Goal: Information Seeking & Learning: Check status

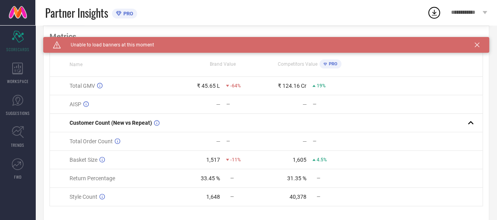
scroll to position [49, 0]
click at [12, 106] on icon at bounding box center [18, 100] width 12 height 12
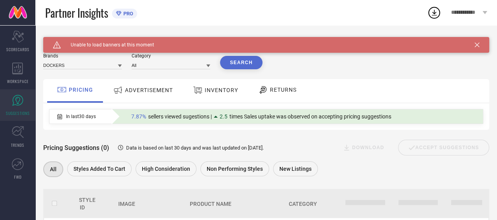
click at [271, 91] on span "RETURNS" at bounding box center [283, 89] width 27 height 6
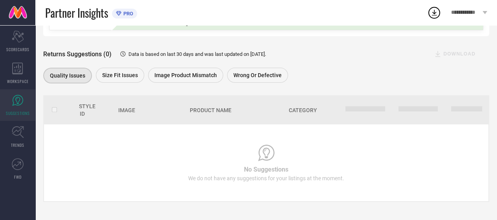
scroll to position [93, 0]
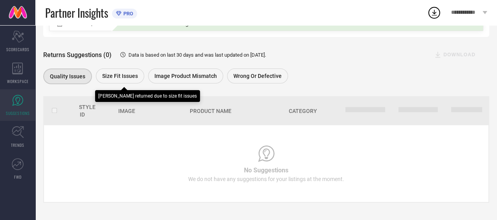
click at [108, 75] on span "Size fit issues" at bounding box center [120, 76] width 36 height 6
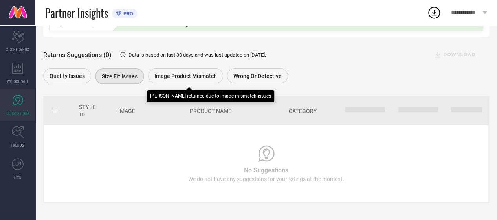
click at [172, 72] on div "Image product mismatch" at bounding box center [185, 75] width 75 height 15
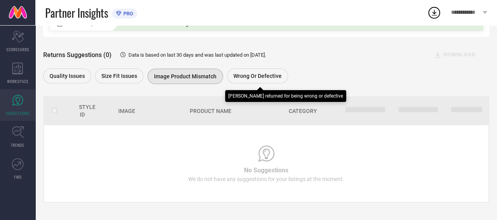
click at [261, 76] on span "Wrong or Defective" at bounding box center [257, 76] width 48 height 6
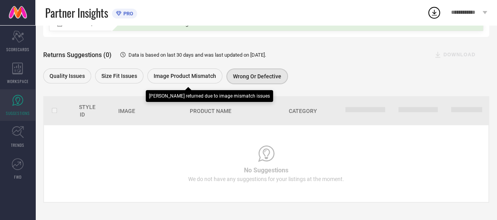
click at [166, 76] on span "Image product mismatch" at bounding box center [185, 76] width 62 height 6
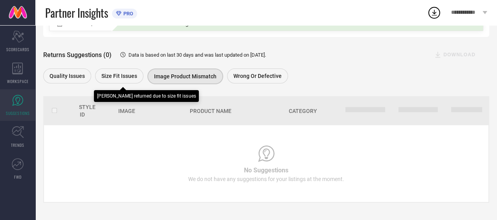
click at [116, 77] on span "Size fit issues" at bounding box center [119, 76] width 36 height 6
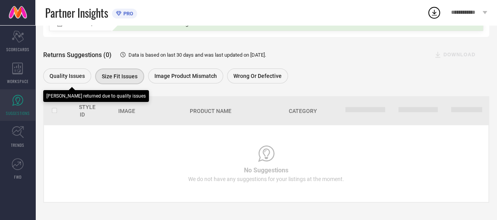
click at [71, 77] on span "Quality issues" at bounding box center [66, 76] width 35 height 6
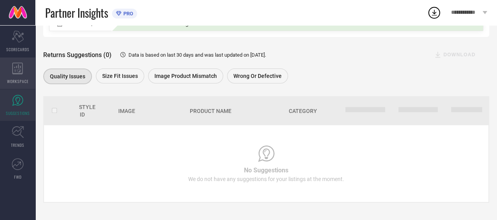
click at [17, 68] on icon at bounding box center [17, 68] width 11 height 12
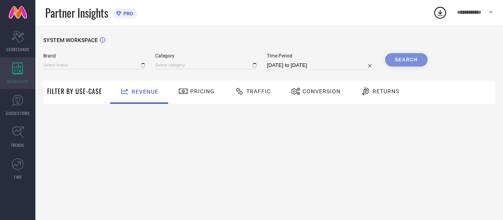
type input "DOCKERS"
type input "All"
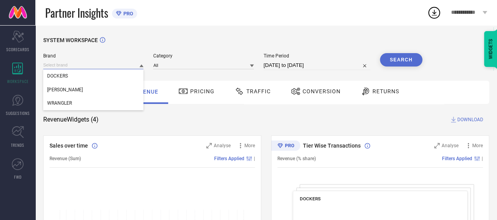
click at [115, 64] on input at bounding box center [93, 65] width 100 height 8
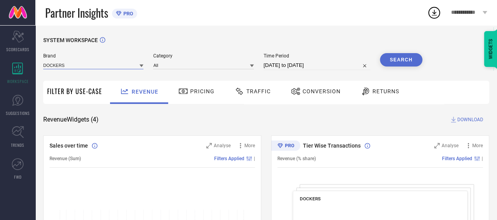
click at [72, 64] on input at bounding box center [93, 65] width 100 height 8
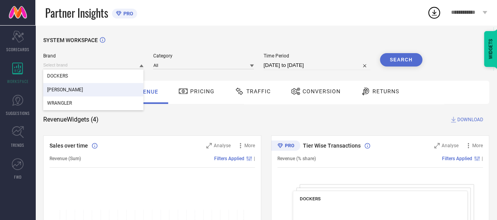
click at [79, 87] on div "[PERSON_NAME]" at bounding box center [93, 89] width 100 height 13
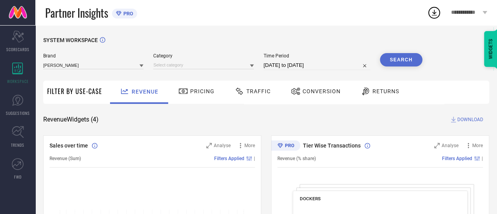
select select "8"
select select "2025"
select select "9"
select select "2025"
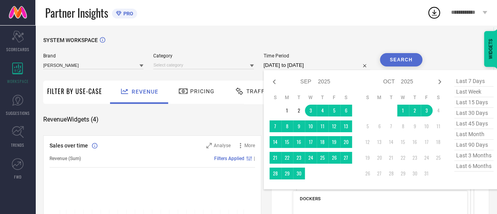
click at [305, 63] on input "[DATE] to [DATE]" at bounding box center [317, 64] width 106 height 9
click at [276, 84] on icon at bounding box center [273, 81] width 9 height 9
select select "7"
select select "2025"
select select "8"
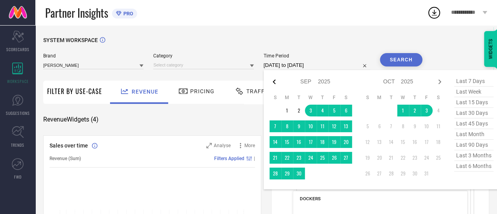
select select "2025"
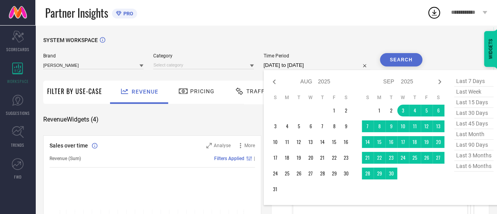
click at [276, 84] on icon at bounding box center [273, 81] width 9 height 9
select select "6"
select select "2025"
select select "7"
select select "2025"
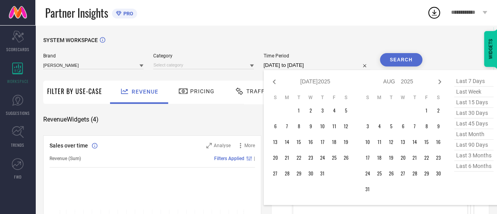
click at [276, 84] on icon at bounding box center [273, 81] width 9 height 9
select select "5"
select select "2025"
select select "6"
select select "2025"
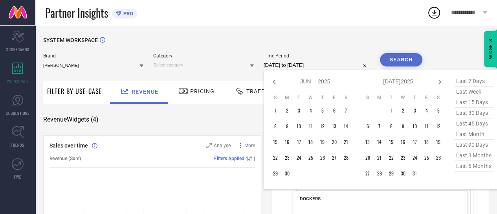
click at [276, 84] on icon at bounding box center [273, 81] width 9 height 9
select select "4"
select select "2025"
select select "5"
select select "2025"
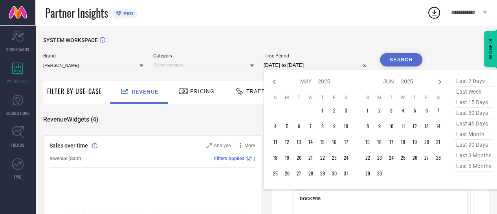
click at [276, 84] on icon at bounding box center [273, 81] width 9 height 9
select select "3"
select select "2025"
select select "4"
select select "2025"
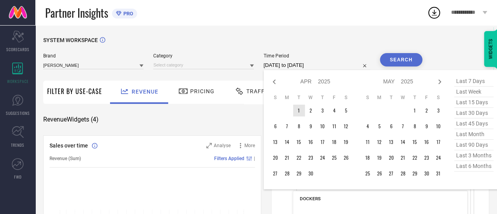
type input "After 01-04-2025"
click at [302, 112] on td "1" at bounding box center [299, 110] width 12 height 12
click at [437, 84] on icon at bounding box center [439, 81] width 9 height 9
select select "4"
select select "2025"
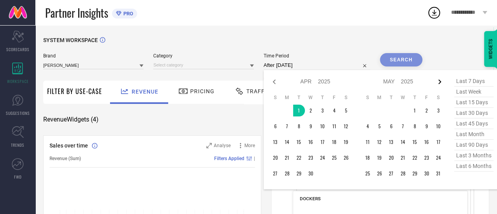
select select "5"
select select "2025"
click at [437, 84] on icon at bounding box center [439, 81] width 9 height 9
select select "5"
select select "2025"
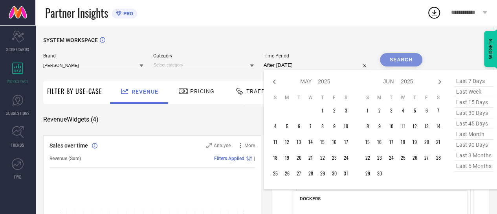
select select "6"
select select "2025"
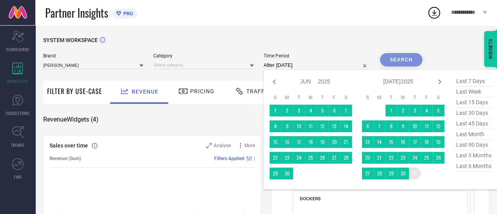
type input "01-04-2025 to 31-07-2025"
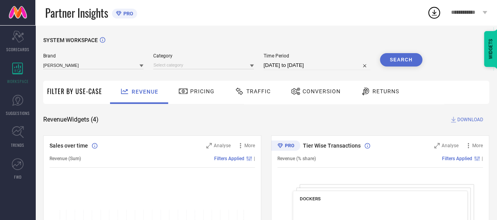
click at [397, 62] on button "Search" at bounding box center [401, 59] width 42 height 13
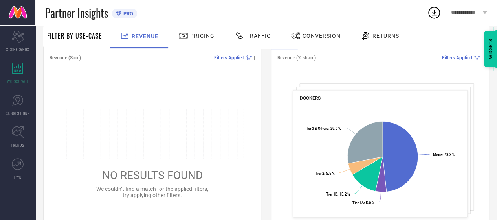
scroll to position [100, 0]
click at [372, 33] on span "Returns" at bounding box center [385, 36] width 27 height 6
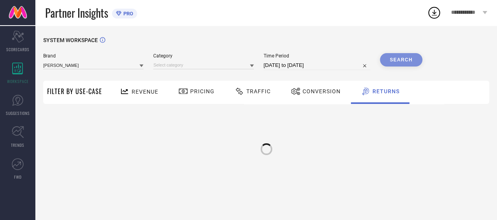
scroll to position [0, 0]
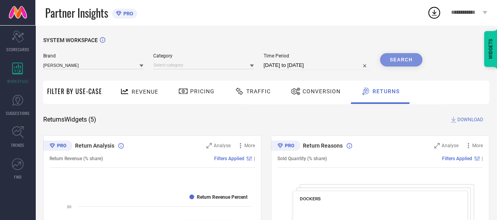
click at [379, 149] on div "Sold Quantity (% share) Filters Applied |" at bounding box center [379, 158] width 205 height 18
click at [17, 103] on icon at bounding box center [17, 100] width 5 height 7
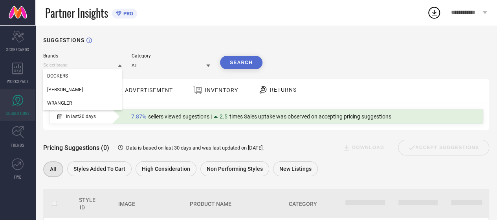
click at [96, 66] on input at bounding box center [82, 65] width 79 height 8
click at [79, 90] on div "[PERSON_NAME]" at bounding box center [82, 89] width 79 height 13
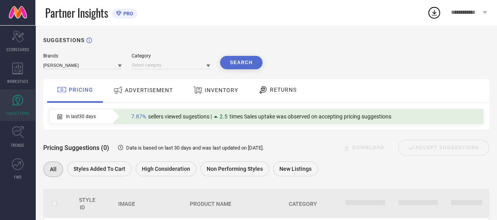
click at [281, 94] on div "RETURNS" at bounding box center [277, 89] width 42 height 13
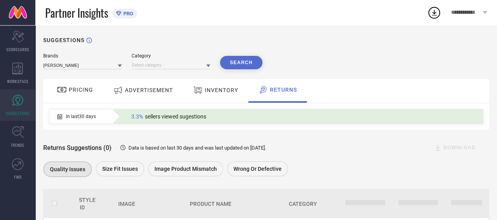
click at [243, 59] on button "Search" at bounding box center [241, 62] width 42 height 13
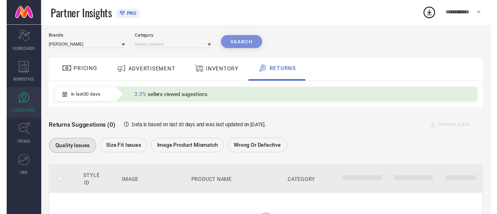
scroll to position [19, 0]
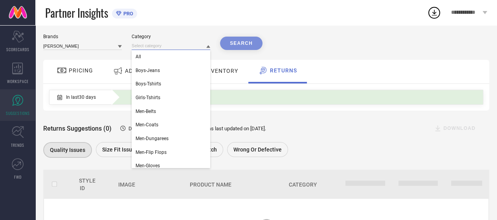
click at [155, 46] on input at bounding box center [171, 46] width 79 height 8
click at [333, 44] on div "Brands LEE Category All Boys-Jeans Boys-Tshirts Girls-Tshirts Men-Belts Men-Coa…" at bounding box center [266, 42] width 446 height 16
click at [169, 46] on input at bounding box center [171, 46] width 79 height 8
click at [162, 58] on div "All" at bounding box center [171, 56] width 79 height 13
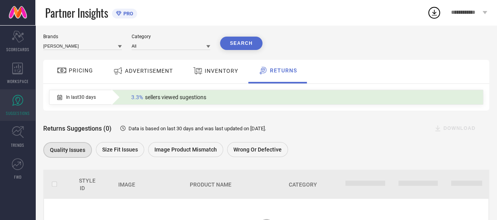
click at [236, 44] on button "Search" at bounding box center [241, 43] width 42 height 13
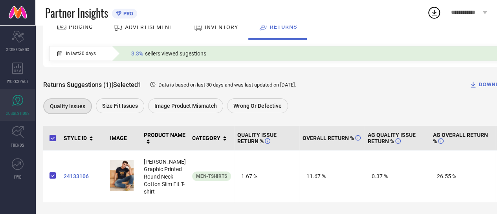
scroll to position [63, 0]
click at [19, 40] on icon "Scorecard" at bounding box center [18, 37] width 12 height 12
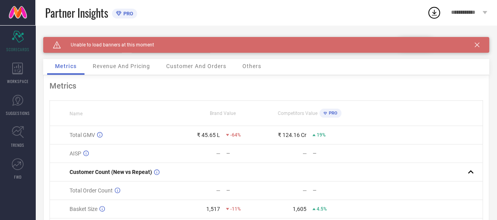
click at [22, 11] on link at bounding box center [17, 12] width 35 height 25
click at [479, 44] on icon at bounding box center [476, 44] width 5 height 5
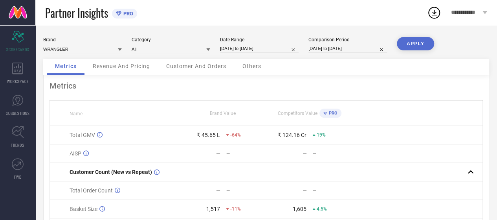
click at [261, 4] on div "Partner Insights PRO" at bounding box center [236, 12] width 382 height 25
click at [196, 8] on div "Partner Insights PRO" at bounding box center [236, 12] width 382 height 25
click at [9, 39] on div "Scorecard SCORECARDS" at bounding box center [17, 41] width 35 height 31
click at [16, 72] on icon at bounding box center [17, 68] width 11 height 12
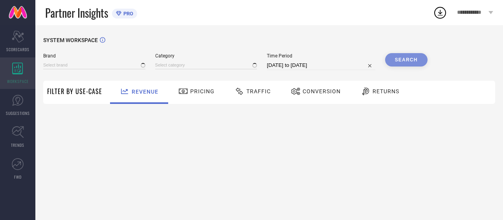
type input "DOCKERS"
type input "All"
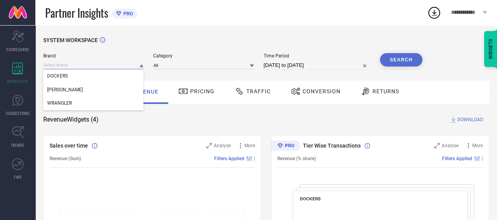
click at [101, 62] on input at bounding box center [93, 65] width 100 height 8
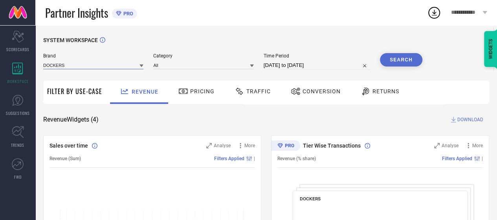
click at [101, 62] on input at bounding box center [93, 65] width 100 height 8
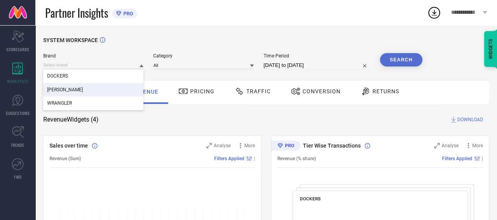
click at [98, 85] on div "[PERSON_NAME]" at bounding box center [93, 89] width 100 height 13
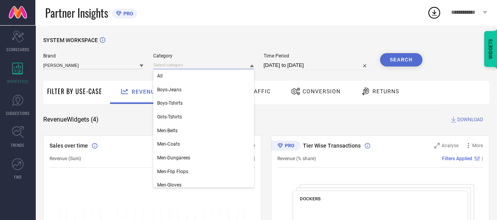
click at [196, 64] on input at bounding box center [203, 65] width 100 height 8
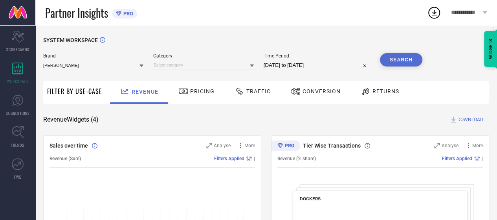
click at [196, 65] on input at bounding box center [203, 65] width 100 height 8
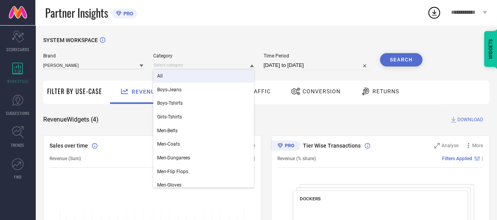
click at [187, 73] on div "All" at bounding box center [203, 75] width 100 height 13
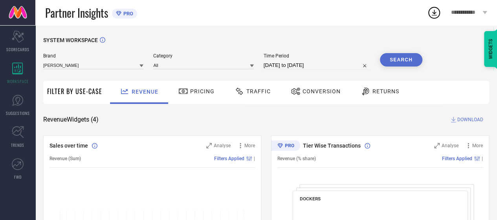
click at [374, 91] on span "Returns" at bounding box center [385, 91] width 27 height 6
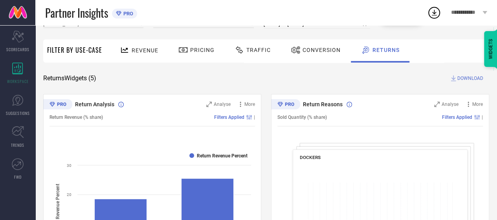
scroll to position [40, 0]
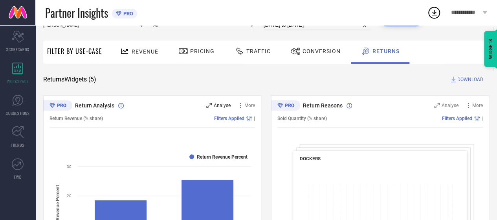
click at [220, 105] on span "Analyse" at bounding box center [222, 105] width 17 height 5
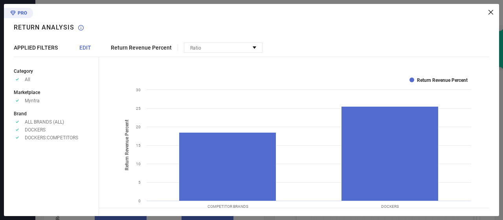
click at [490, 11] on icon at bounding box center [490, 12] width 5 height 5
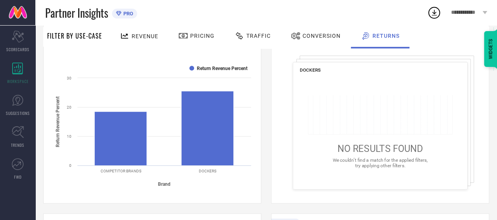
scroll to position [126, 0]
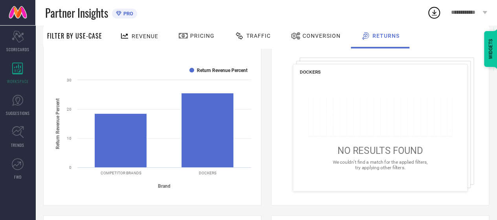
click at [313, 30] on div "Conversion" at bounding box center [316, 35] width 54 height 13
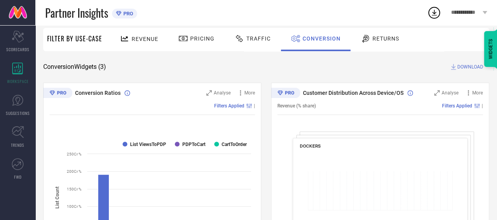
scroll to position [47, 0]
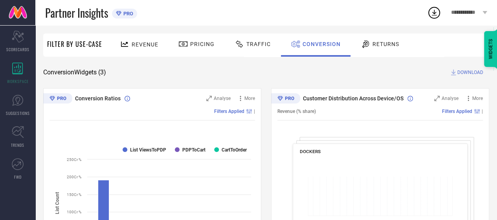
click at [256, 44] on span "Traffic" at bounding box center [258, 44] width 24 height 6
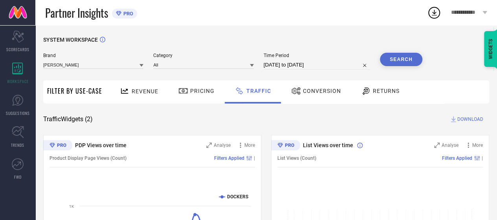
scroll to position [0, 0]
click at [132, 88] on span "Revenue" at bounding box center [145, 91] width 27 height 6
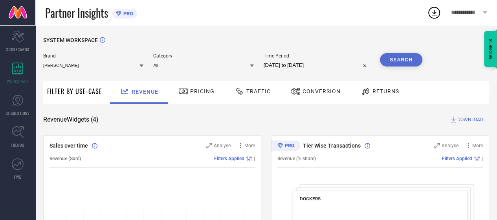
click at [202, 94] on span "Pricing" at bounding box center [202, 91] width 24 height 6
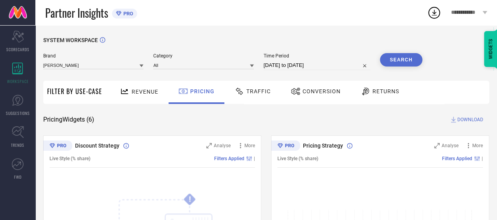
click at [257, 87] on div "Traffic" at bounding box center [252, 90] width 40 height 13
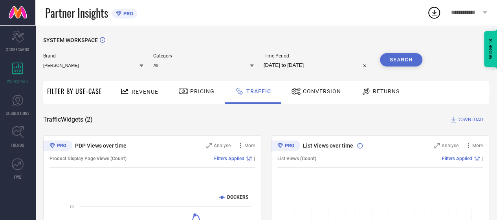
click at [317, 94] on span "Conversion" at bounding box center [322, 91] width 38 height 6
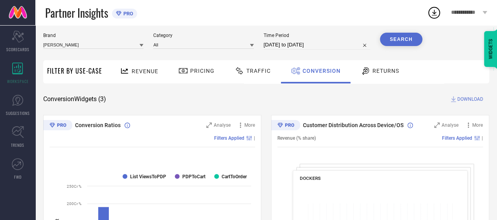
scroll to position [20, 0]
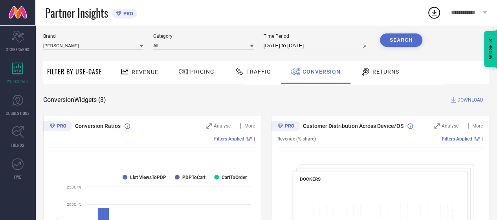
click at [380, 73] on span "Returns" at bounding box center [385, 71] width 27 height 6
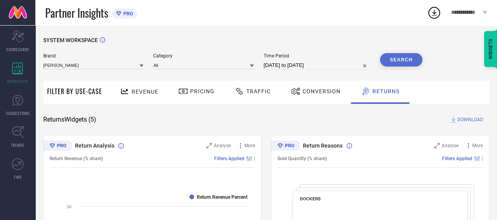
click at [223, 46] on div "SYSTEM WORKSPACE" at bounding box center [266, 45] width 446 height 16
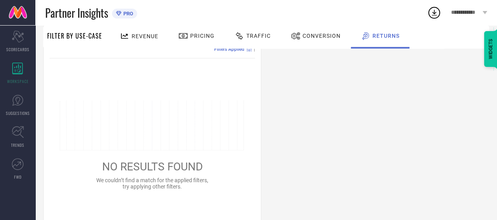
scroll to position [536, 0]
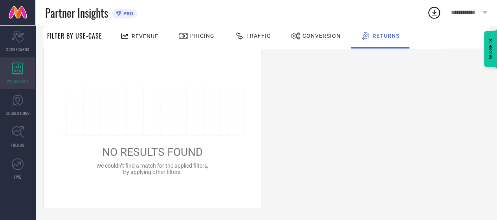
click at [16, 77] on div "WORKSPACE" at bounding box center [17, 72] width 35 height 31
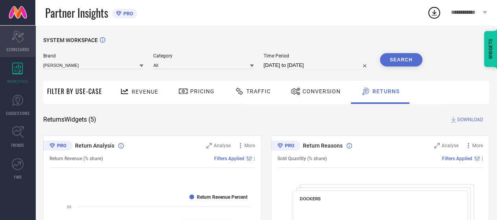
click at [14, 36] on icon "Scorecard" at bounding box center [18, 37] width 12 height 12
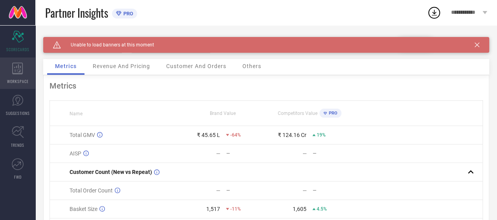
click at [18, 70] on icon at bounding box center [17, 68] width 11 height 12
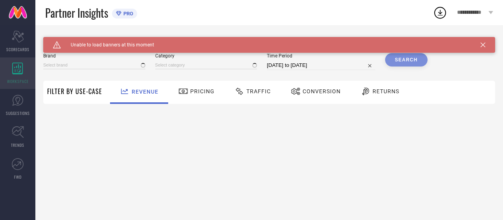
type input "DOCKERS"
type input "All"
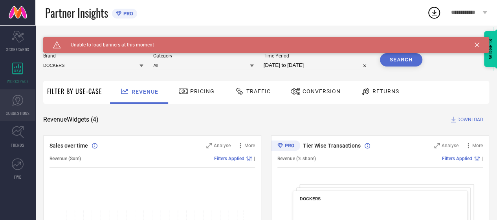
click at [19, 104] on icon at bounding box center [17, 100] width 11 height 11
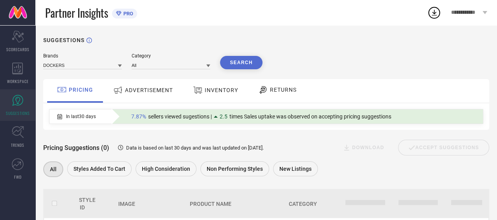
click at [309, 34] on div "SUGGESTIONS Brands DOCKERS Category All Search PRICING ADVERTISEMENT INVENTORY …" at bounding box center [265, 169] width 461 height 289
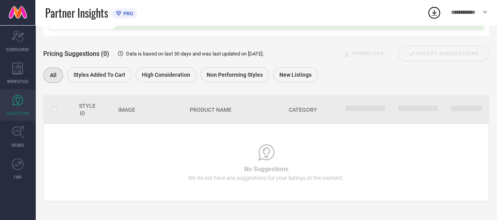
scroll to position [97, 0]
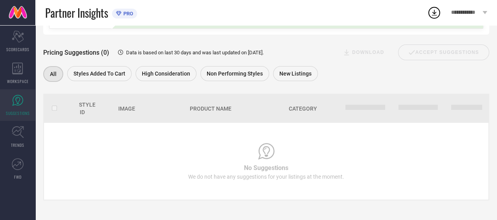
click at [119, 142] on div "No Suggestions We do not have any suggestions for your listings at the moment." at bounding box center [266, 160] width 405 height 37
click at [11, 105] on link "SUGGESTIONS" at bounding box center [17, 104] width 35 height 31
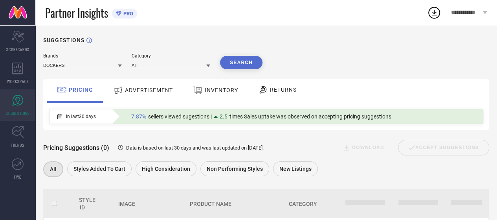
click at [273, 88] on span "RETURNS" at bounding box center [283, 89] width 27 height 6
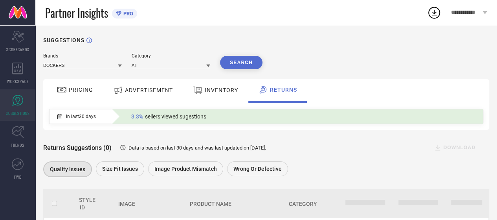
click at [355, 46] on div "SUGGESTIONS Brands DOCKERS Category All Search PRICING ADVERTISEMENT INVENTORY …" at bounding box center [265, 169] width 461 height 289
click at [210, 38] on div "SUGGESTIONS" at bounding box center [266, 40] width 446 height 6
click at [92, 64] on input at bounding box center [82, 65] width 79 height 8
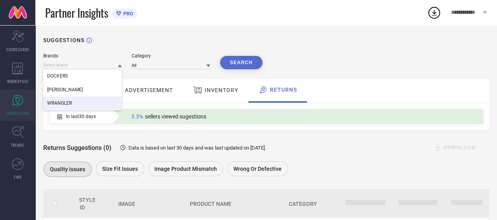
click at [98, 101] on div "WRANGLER" at bounding box center [82, 102] width 79 height 13
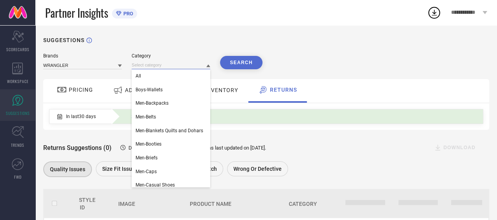
click at [167, 64] on input at bounding box center [171, 65] width 79 height 8
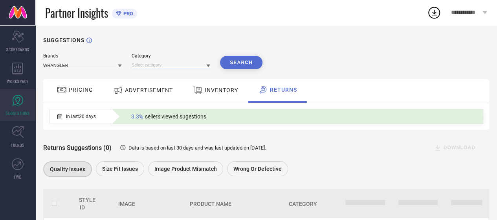
click at [167, 62] on input at bounding box center [171, 65] width 79 height 8
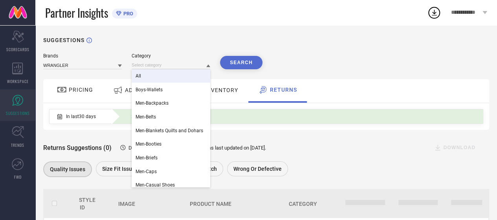
click at [159, 75] on div "All" at bounding box center [171, 75] width 79 height 13
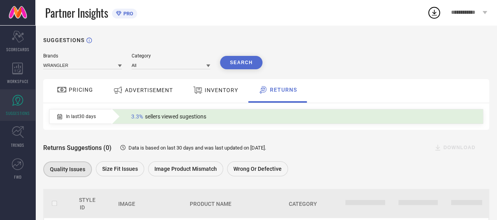
click at [239, 59] on button "Search" at bounding box center [241, 62] width 42 height 13
click at [14, 161] on icon at bounding box center [18, 164] width 12 height 12
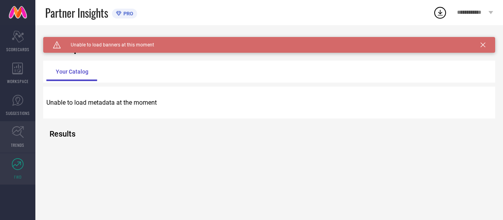
click at [16, 131] on icon at bounding box center [18, 132] width 12 height 12
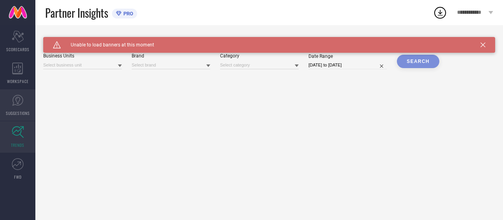
click at [15, 100] on icon at bounding box center [18, 100] width 12 height 12
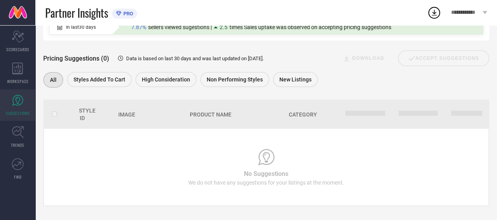
scroll to position [90, 0]
click at [13, 72] on icon at bounding box center [17, 68] width 11 height 12
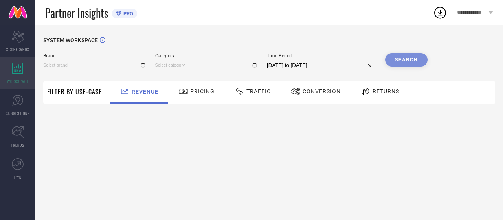
type input "DOCKERS"
type input "All"
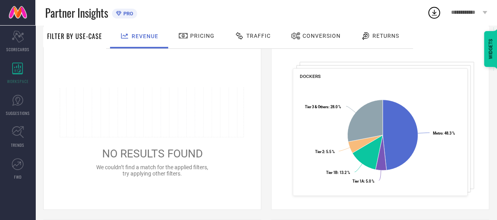
scroll to position [124, 0]
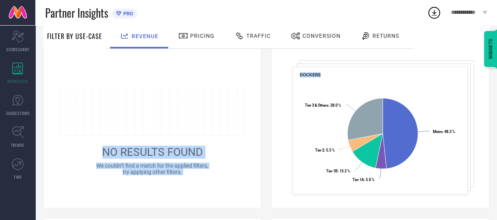
drag, startPoint x: 374, startPoint y: 76, endPoint x: 137, endPoint y: 72, distance: 236.5
click at [137, 72] on div "Sales over time Analyse More Revenue (Sum) Filters Applied | NO RESULTS FOUND W…" at bounding box center [266, 212] width 446 height 403
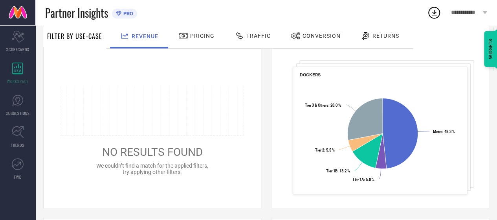
click at [380, 31] on div "Returns" at bounding box center [380, 35] width 42 height 13
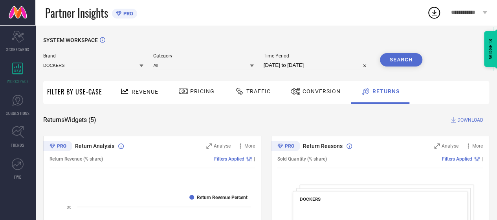
click at [95, 60] on div "Brand DOCKERS" at bounding box center [93, 61] width 100 height 17
click at [95, 64] on input at bounding box center [93, 65] width 100 height 8
click at [94, 65] on input at bounding box center [93, 65] width 100 height 8
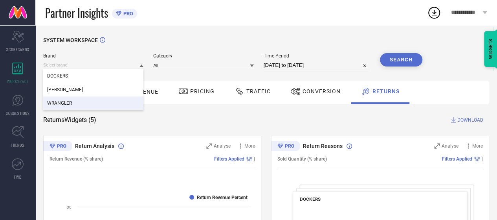
click at [97, 101] on div "WRANGLER" at bounding box center [93, 102] width 100 height 13
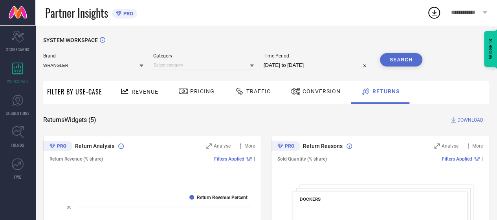
click at [214, 66] on input at bounding box center [203, 65] width 100 height 8
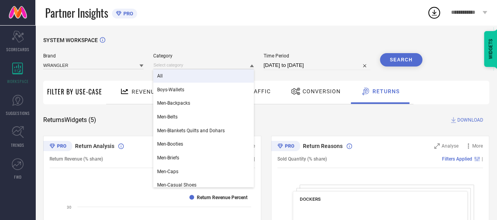
click at [213, 72] on div "All" at bounding box center [203, 75] width 100 height 13
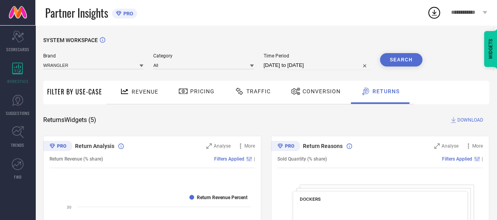
click at [392, 59] on button "Search" at bounding box center [401, 59] width 42 height 13
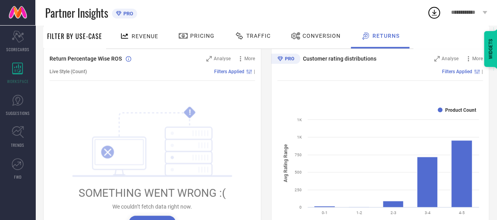
scroll to position [293, 0]
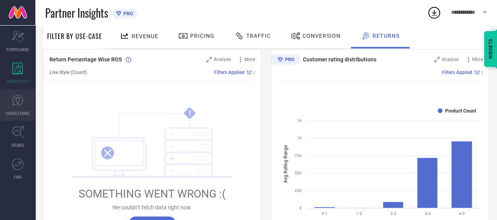
click at [18, 97] on icon at bounding box center [18, 100] width 12 height 12
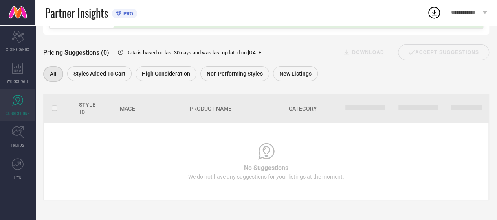
scroll to position [97, 0]
